Goal: Information Seeking & Learning: Learn about a topic

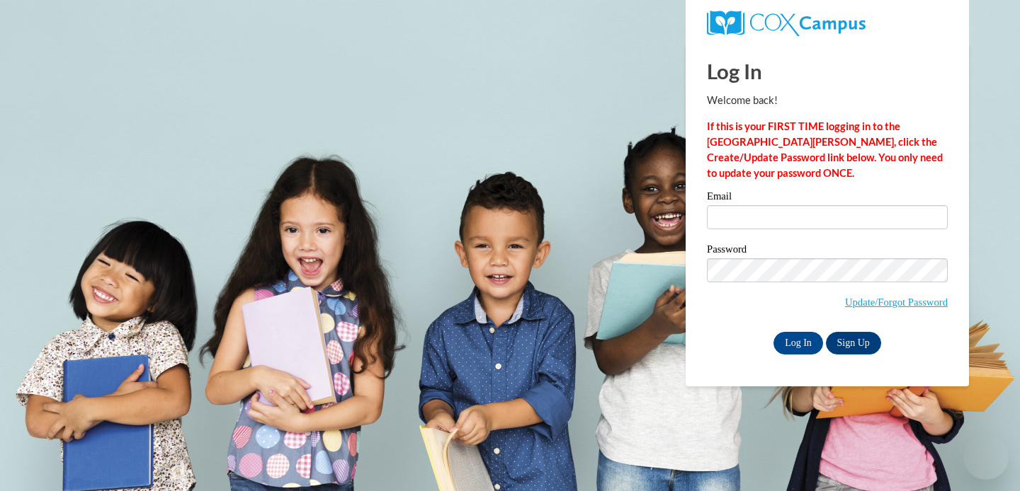
type input "1.princess.tru@gmail.com"
click at [787, 341] on input "Log In" at bounding box center [798, 343] width 50 height 23
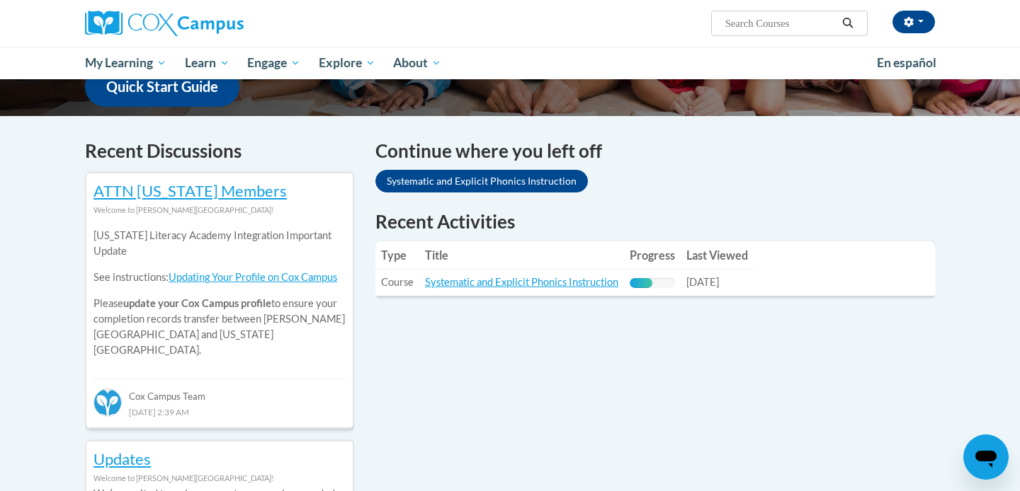
scroll to position [391, 0]
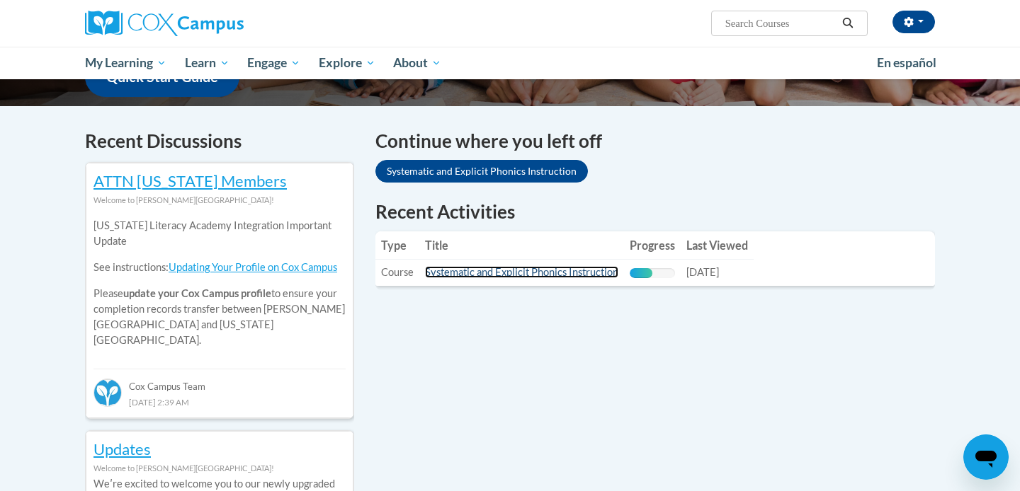
click at [610, 272] on link "Systematic and Explicit Phonics Instruction" at bounding box center [521, 272] width 193 height 12
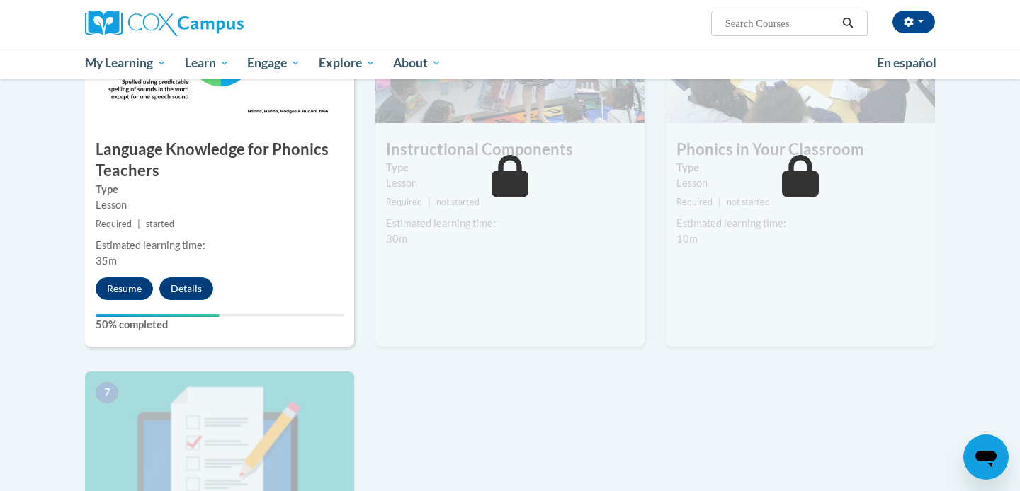
scroll to position [789, 0]
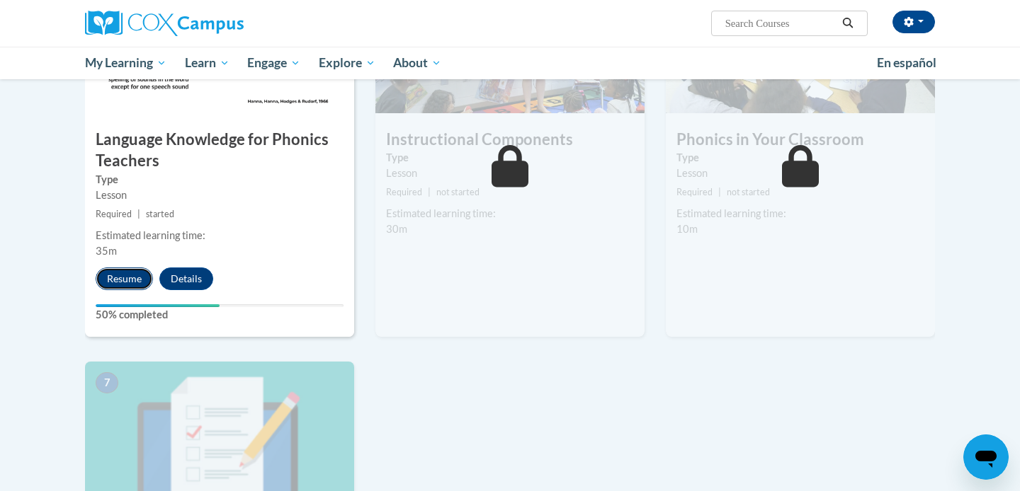
click at [122, 277] on button "Resume" at bounding box center [124, 279] width 57 height 23
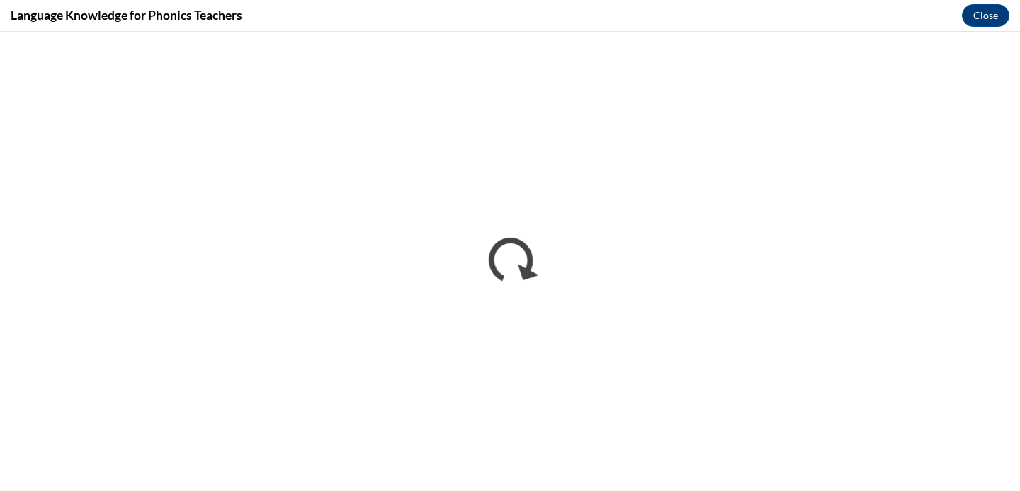
scroll to position [0, 0]
